Goal: Download file/media

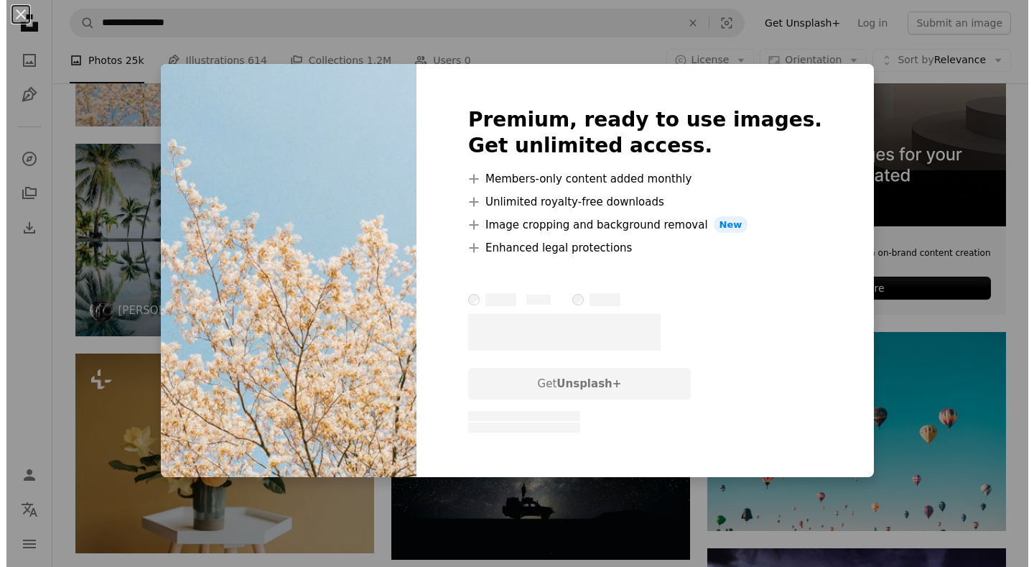
scroll to position [503, 0]
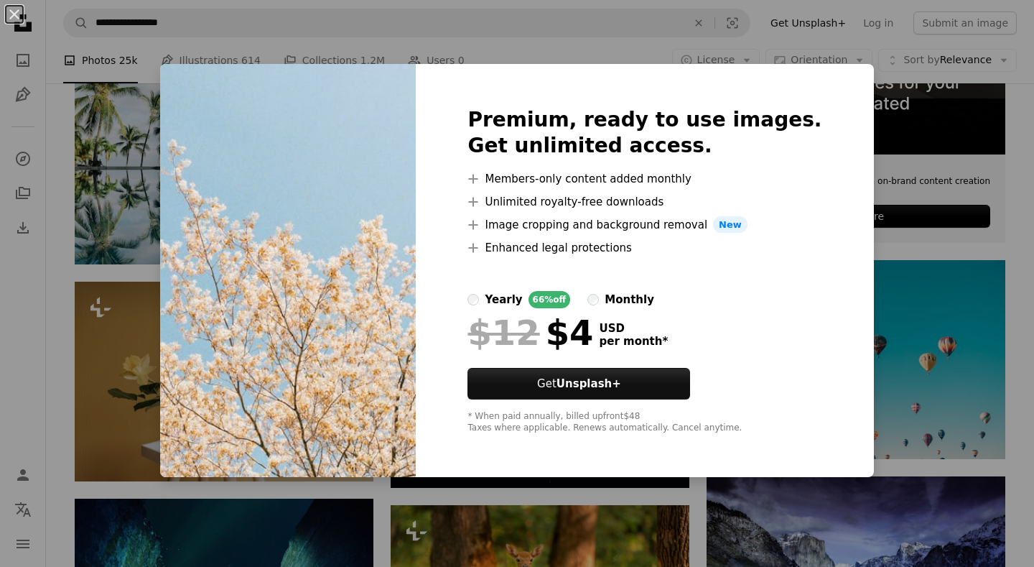
click at [359, 286] on img at bounding box center [288, 271] width 256 height 414
click at [149, 363] on div "An X shape Premium, ready to use images. Get unlimited access. A plus sign Memb…" at bounding box center [517, 283] width 1034 height 567
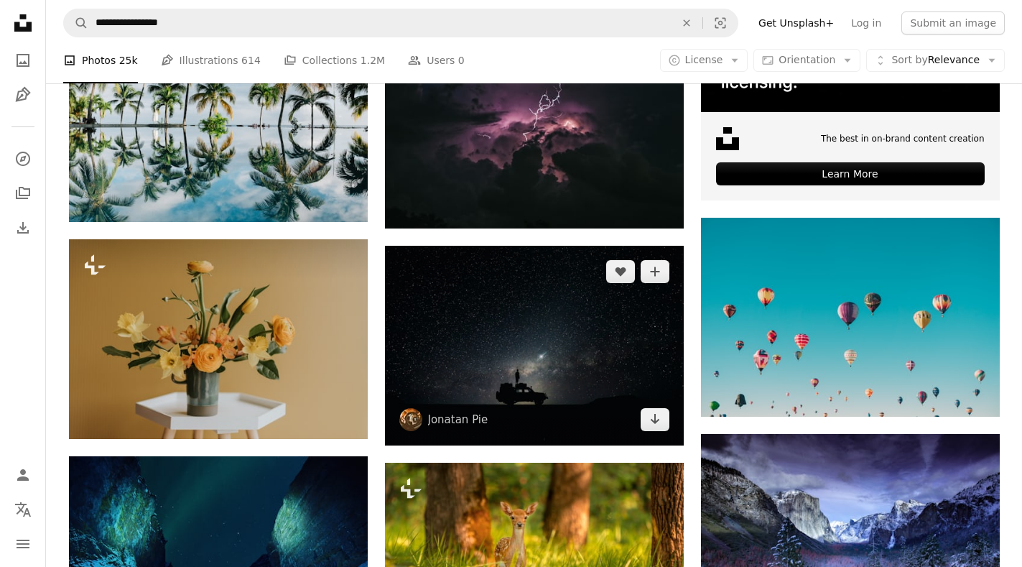
scroll to position [575, 0]
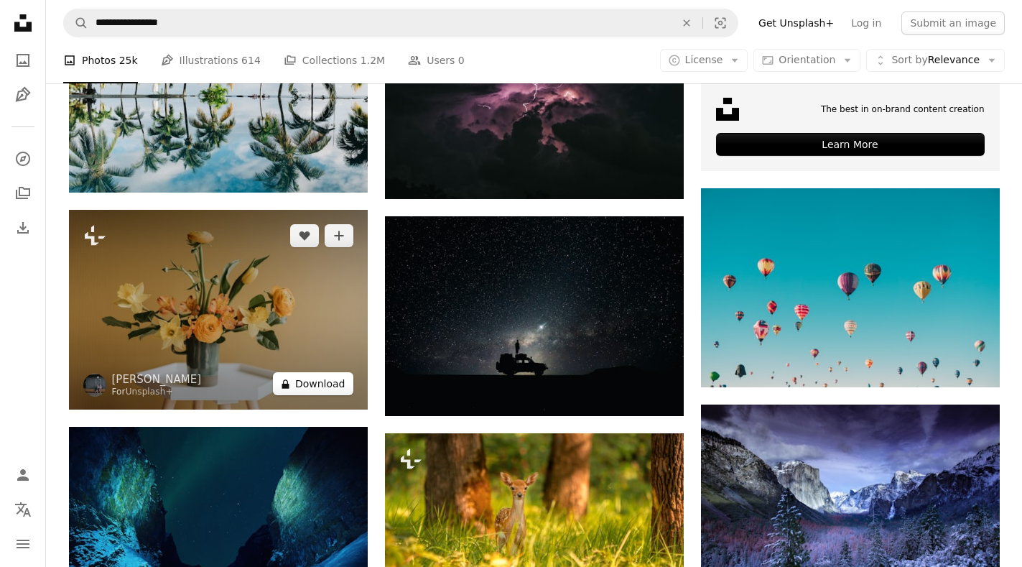
click at [314, 387] on button "A lock Download" at bounding box center [313, 383] width 80 height 23
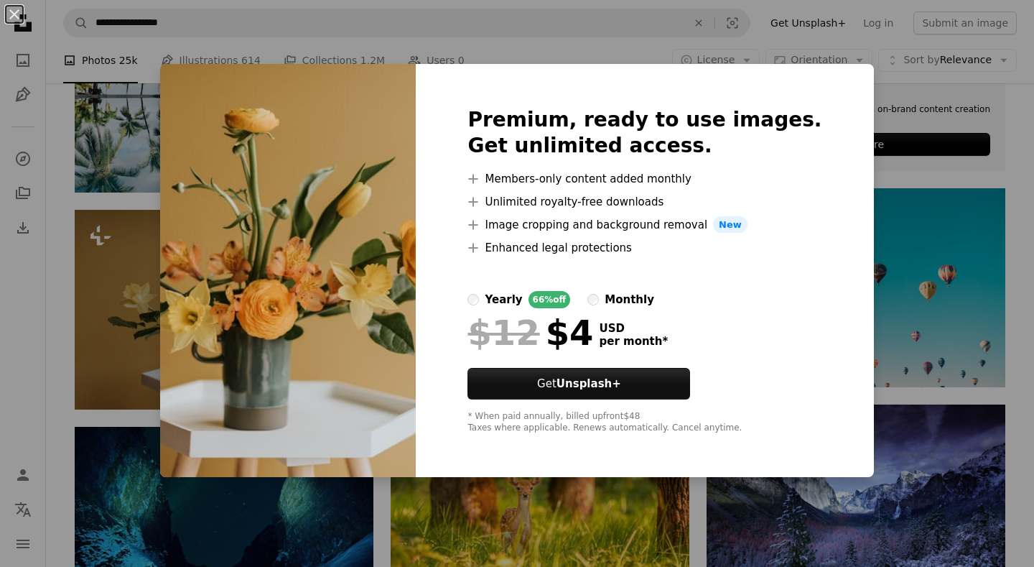
click at [924, 451] on div "An X shape Premium, ready to use images. Get unlimited access. A plus sign Memb…" at bounding box center [517, 283] width 1034 height 567
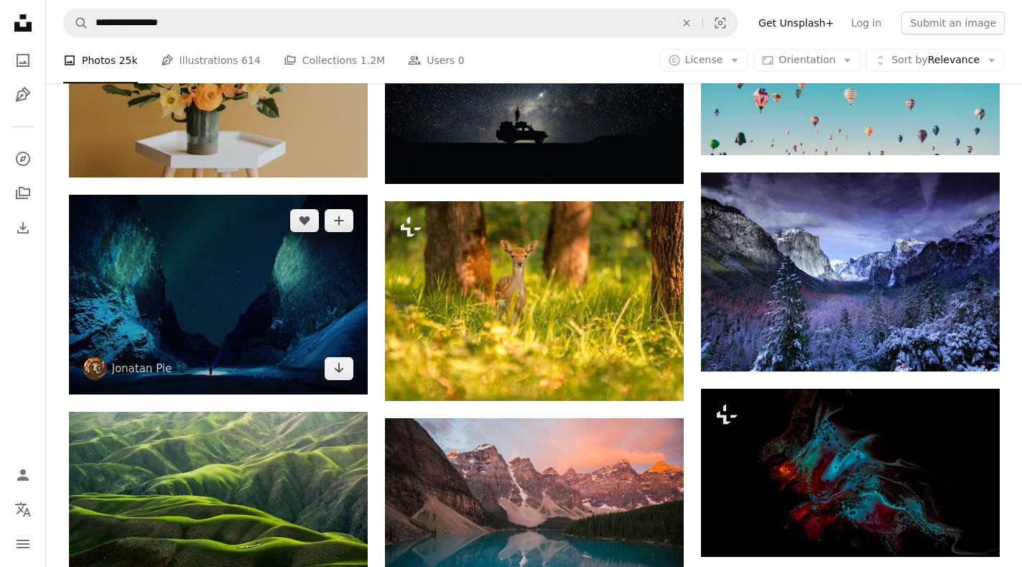
scroll to position [934, 0]
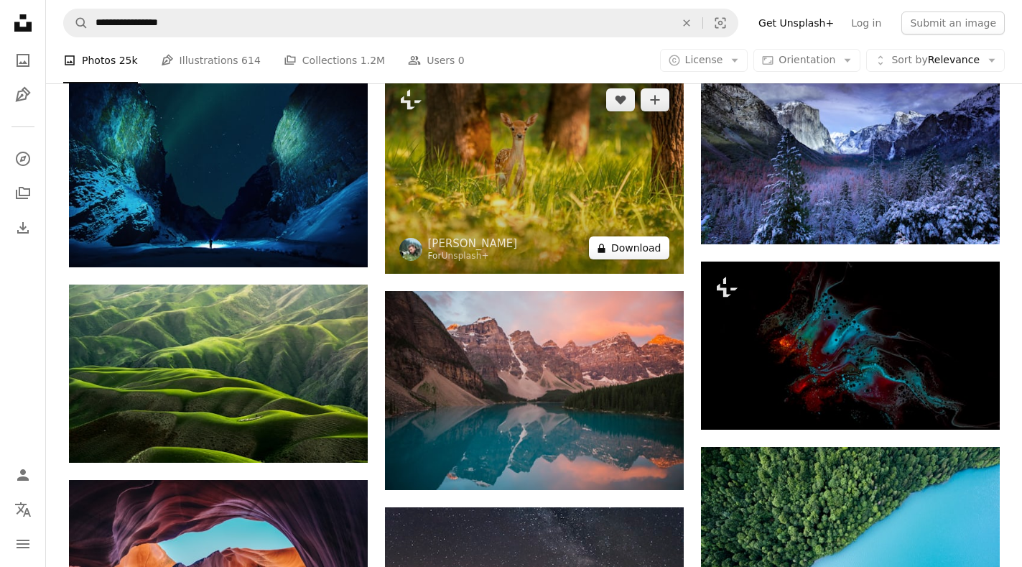
click at [629, 243] on button "A lock Download" at bounding box center [629, 247] width 80 height 23
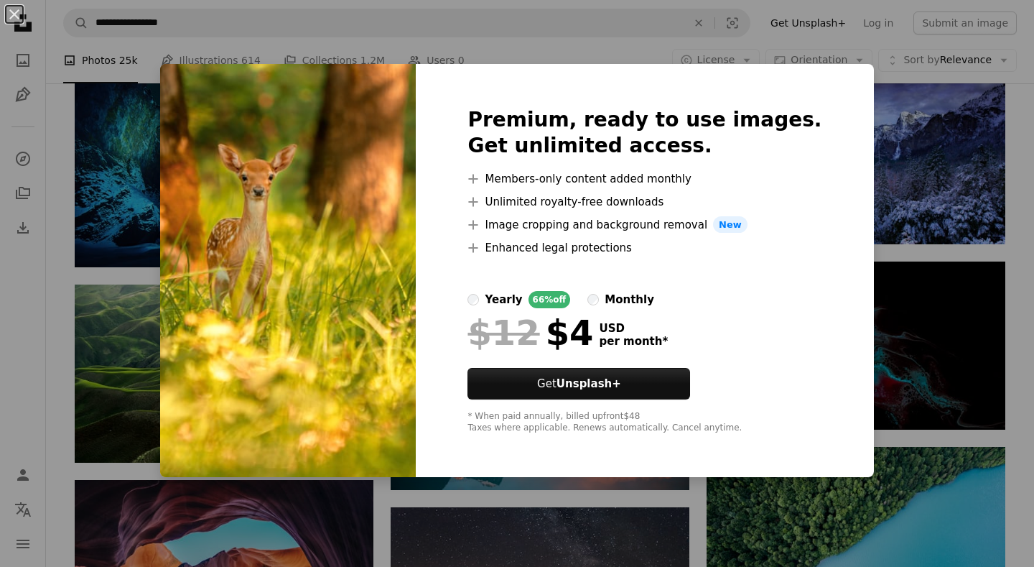
click at [909, 243] on div "An X shape Premium, ready to use images. Get unlimited access. A plus sign Memb…" at bounding box center [517, 283] width 1034 height 567
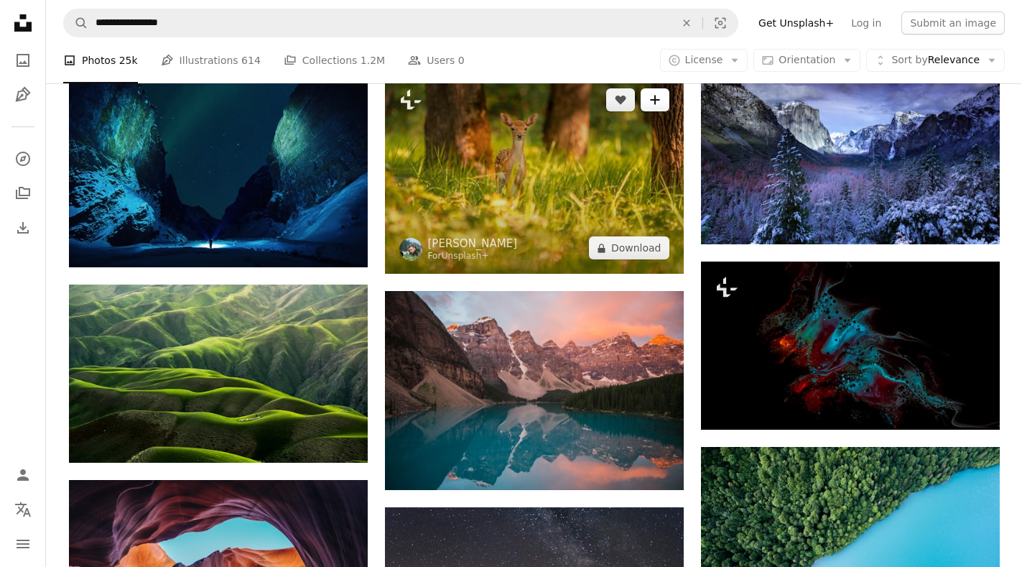
click at [651, 98] on icon "A plus sign" at bounding box center [654, 99] width 11 height 11
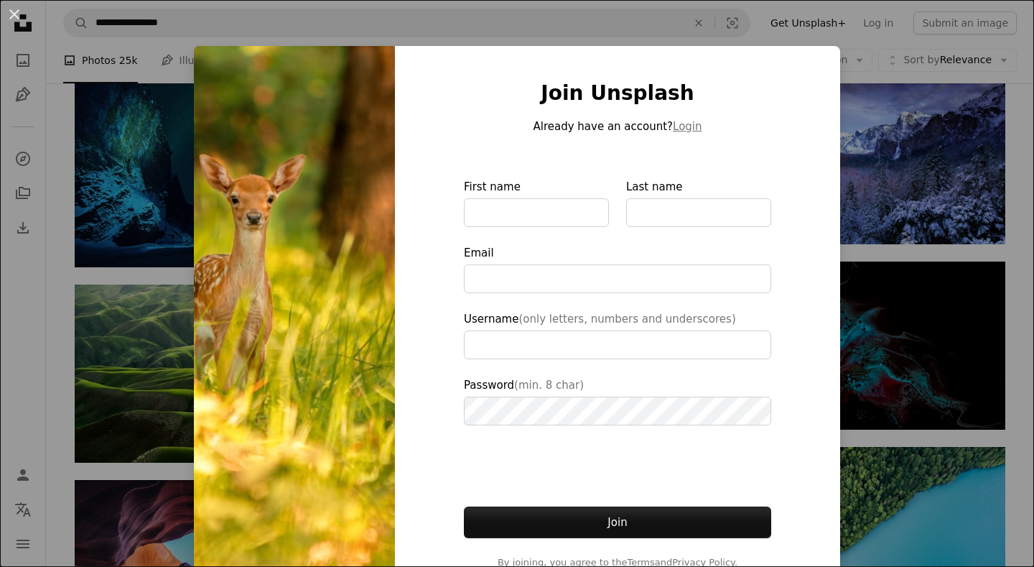
click at [921, 314] on div "An X shape Join Unsplash Already have an account? Login First name Last name Em…" at bounding box center [517, 283] width 1034 height 567
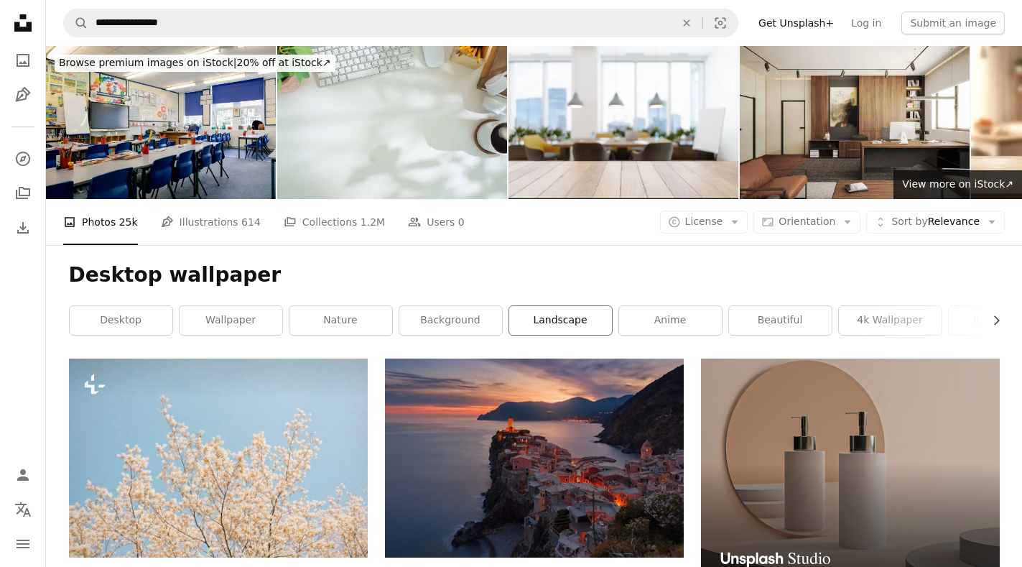
click at [565, 322] on link "landscape" at bounding box center [560, 320] width 103 height 29
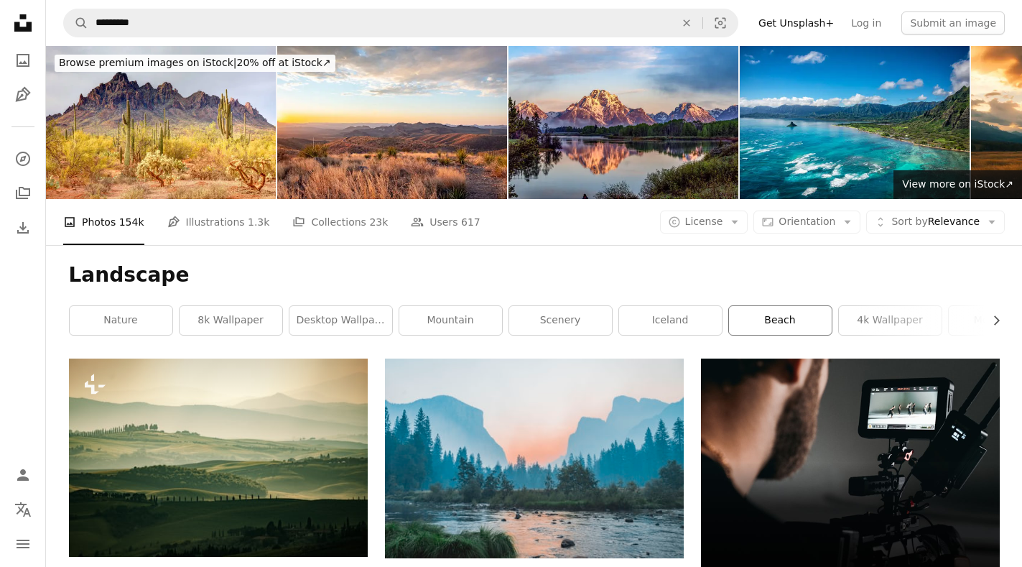
click at [780, 322] on link "beach" at bounding box center [780, 320] width 103 height 29
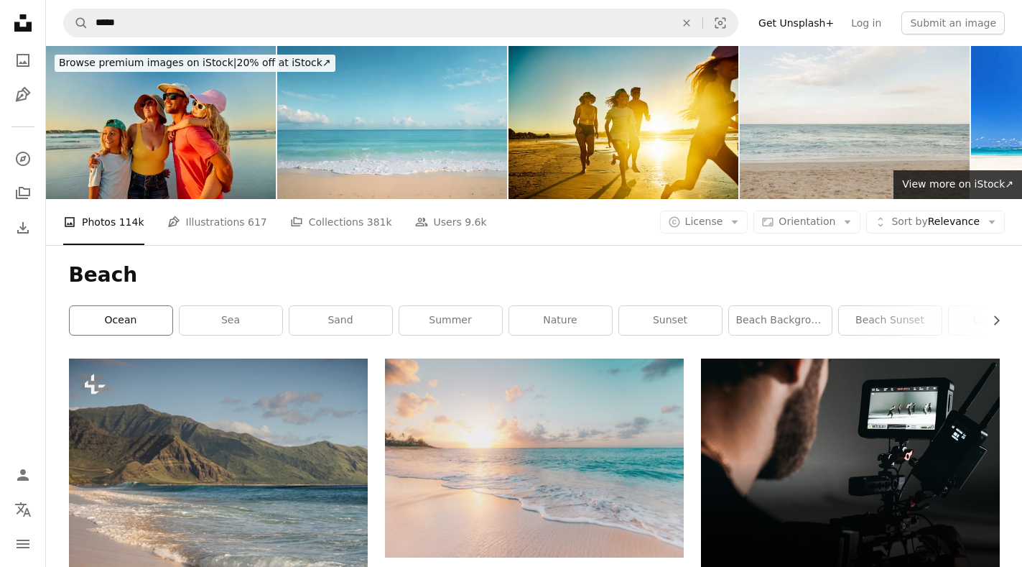
click at [121, 319] on link "ocean" at bounding box center [121, 320] width 103 height 29
